Goal: Task Accomplishment & Management: Use online tool/utility

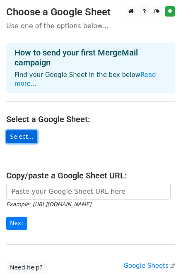
click at [25, 130] on link "Select..." at bounding box center [21, 136] width 31 height 13
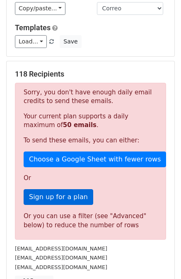
scroll to position [193, 0]
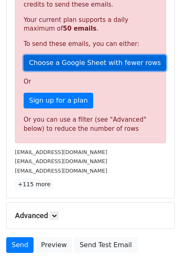
click at [107, 60] on link "Choose a Google Sheet with fewer rows" at bounding box center [95, 63] width 142 height 16
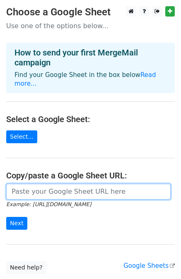
click at [55, 184] on input "url" at bounding box center [88, 192] width 164 height 16
paste input "https://docs.google.com/spreadsheets/d/1DPUkIMuS2-othKvqmmmUolzhr38dFURWpZc4jRN…"
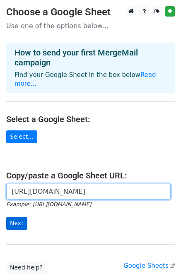
type input "https://docs.google.com/spreadsheets/d/1DPUkIMuS2-othKvqmmmUolzhr38dFURWpZc4jRN…"
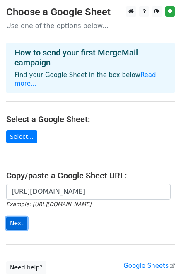
click at [14, 217] on input "Next" at bounding box center [16, 223] width 21 height 13
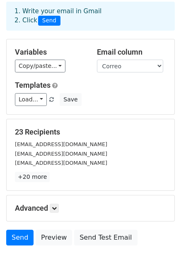
scroll to position [74, 0]
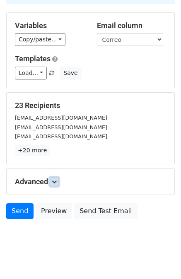
click at [55, 179] on icon at bounding box center [54, 181] width 5 height 5
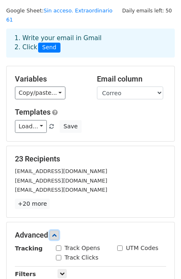
scroll to position [0, 0]
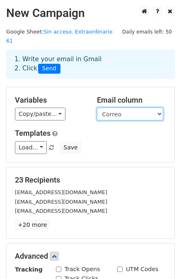
click at [137, 107] on select "ID Nombre Grupos Correo Acceso a plataforma Actividad Formativa 1 Actividad For…" at bounding box center [130, 113] width 66 height 13
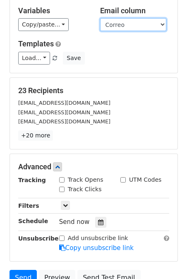
scroll to position [96, 0]
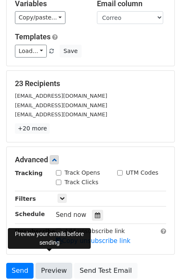
click at [57, 262] on link "Preview" at bounding box center [54, 270] width 36 height 16
click at [56, 264] on link "Preview" at bounding box center [54, 270] width 36 height 16
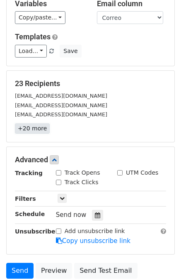
click at [36, 123] on link "+20 more" at bounding box center [32, 128] width 35 height 10
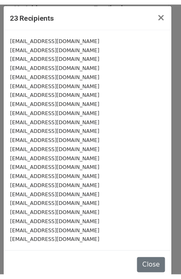
scroll to position [0, 0]
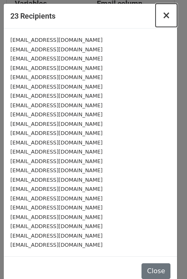
click at [162, 16] on span "×" at bounding box center [166, 16] width 8 height 12
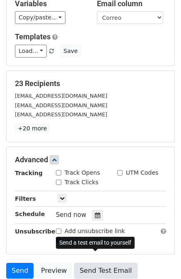
click at [83, 262] on link "Send Test Email" at bounding box center [105, 270] width 63 height 16
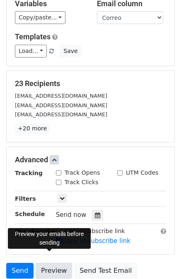
click at [51, 262] on link "Preview" at bounding box center [54, 270] width 36 height 16
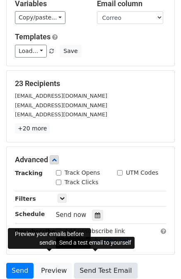
click at [89, 262] on link "Send Test Email" at bounding box center [105, 270] width 63 height 16
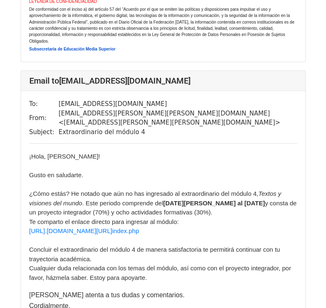
scroll to position [482, 0]
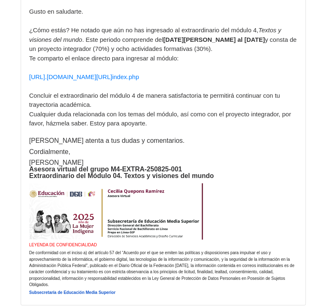
scroll to position [1350, 0]
